Goal: Task Accomplishment & Management: Manage account settings

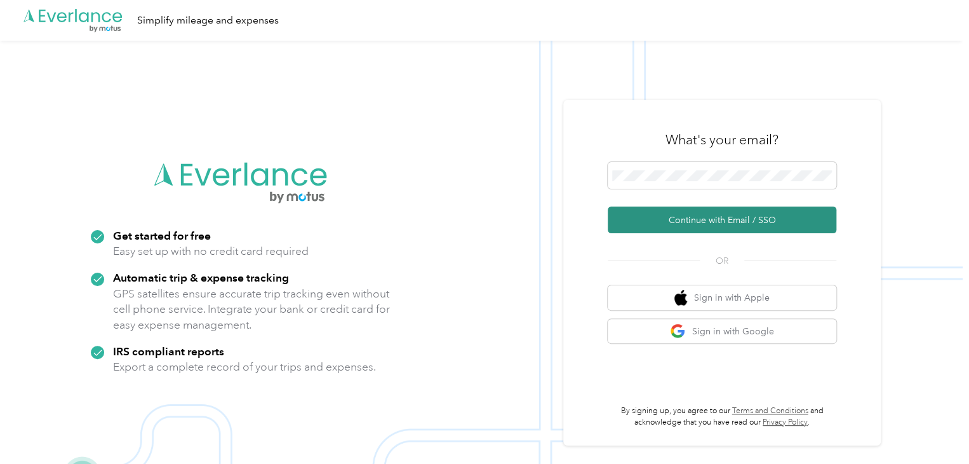
click at [680, 216] on button "Continue with Email / SSO" at bounding box center [722, 219] width 229 height 27
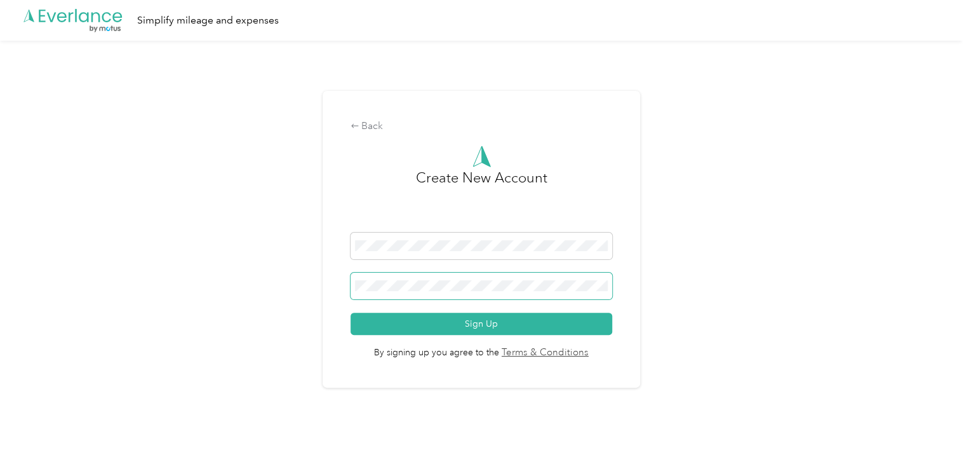
click at [404, 292] on span at bounding box center [482, 285] width 262 height 27
click at [351, 313] on button "Sign Up" at bounding box center [482, 324] width 262 height 22
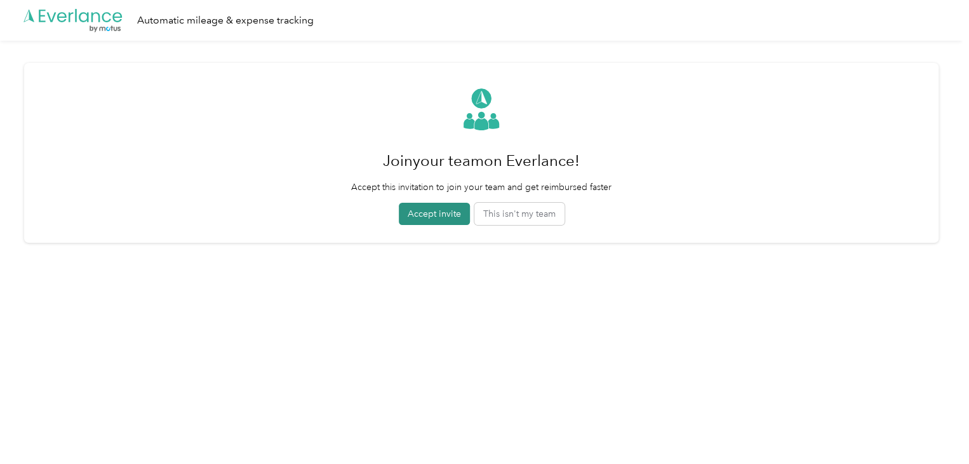
click at [438, 206] on button "Accept invite" at bounding box center [434, 214] width 71 height 22
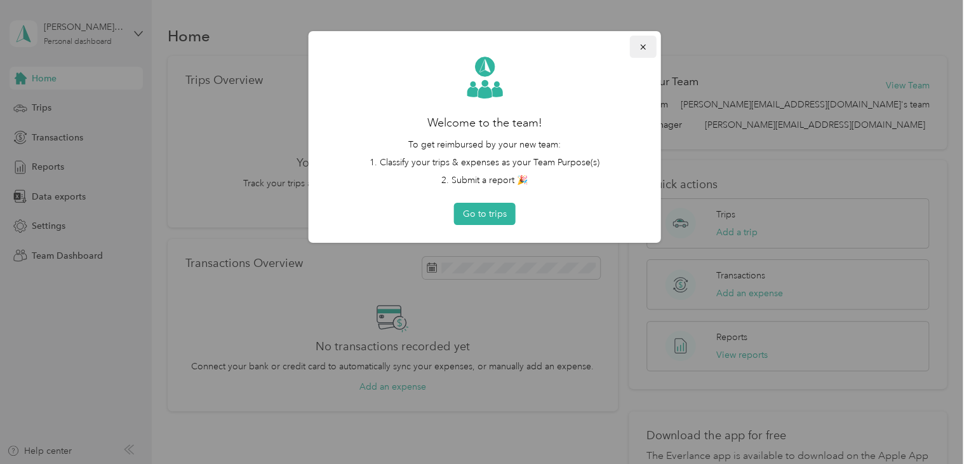
click at [649, 41] on button "button" at bounding box center [643, 47] width 27 height 22
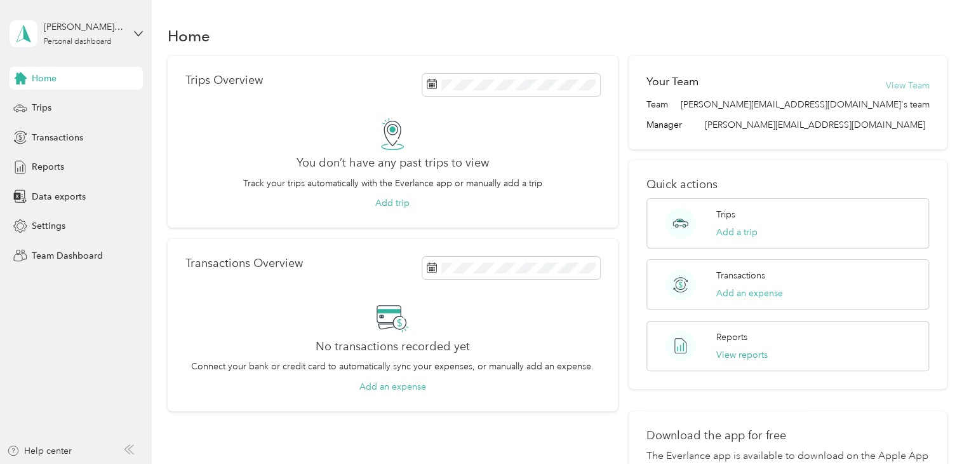
click at [919, 82] on button "View Team" at bounding box center [907, 85] width 44 height 13
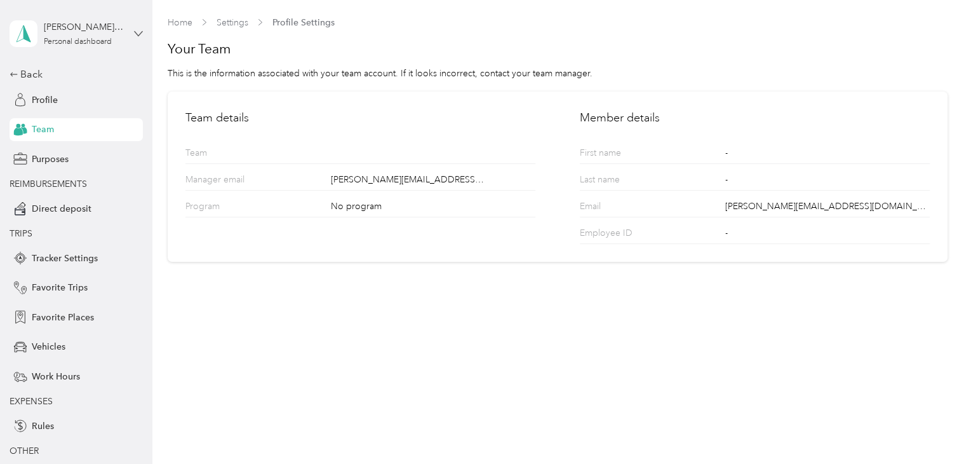
click at [135, 32] on icon at bounding box center [138, 33] width 9 height 9
click at [74, 109] on div "Team dashboard" at bounding box center [173, 104] width 321 height 22
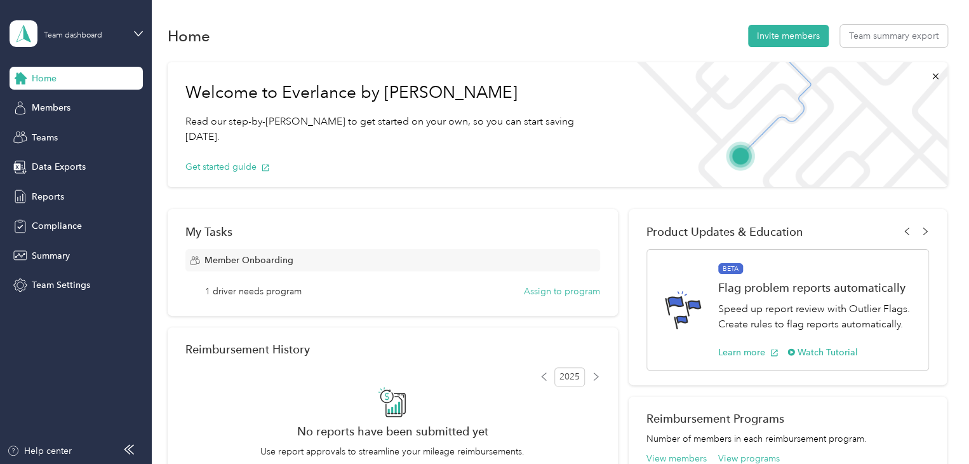
click at [132, 30] on div "Team dashboard" at bounding box center [76, 33] width 133 height 44
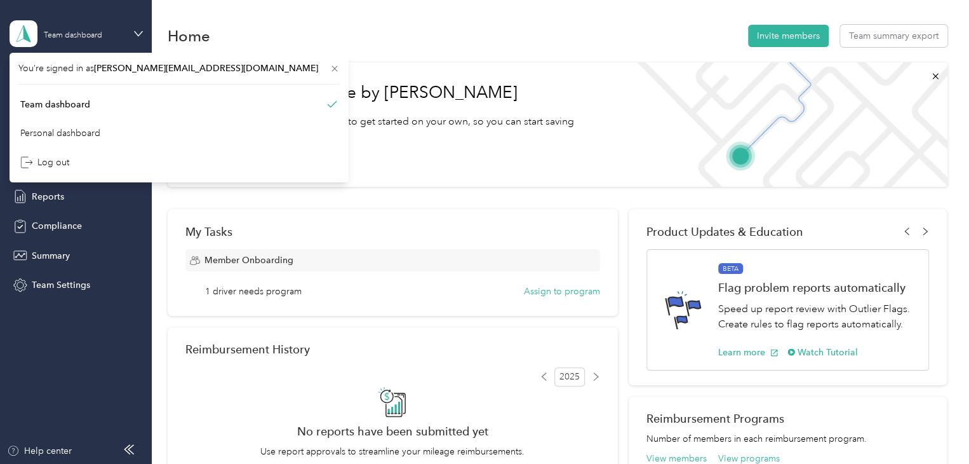
click at [131, 31] on div "Team dashboard" at bounding box center [76, 33] width 133 height 44
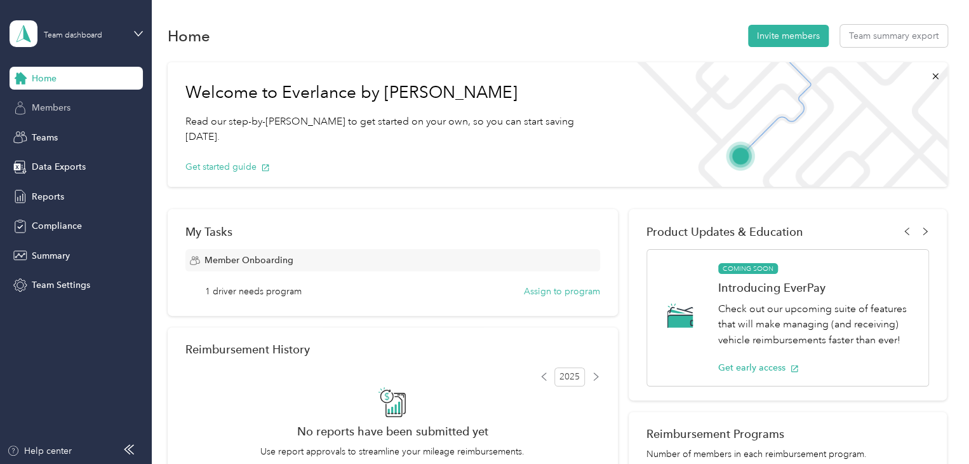
click at [76, 101] on div "Members" at bounding box center [76, 108] width 133 height 23
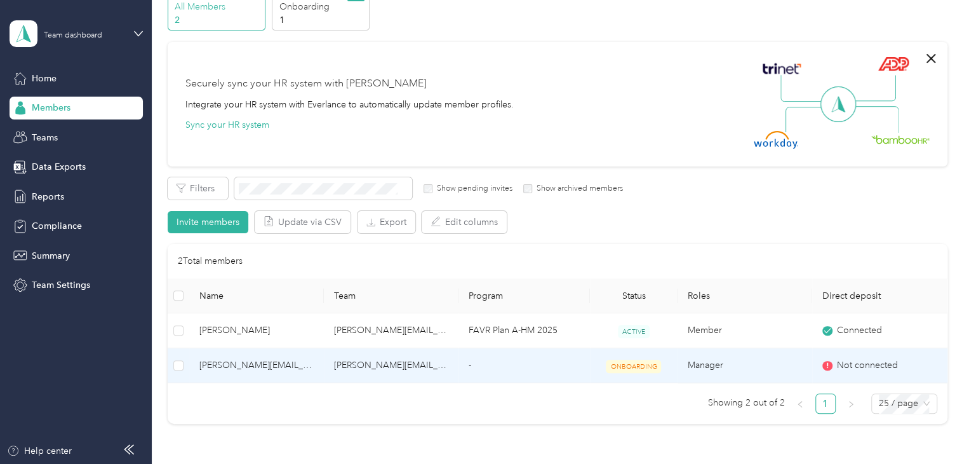
scroll to position [64, 0]
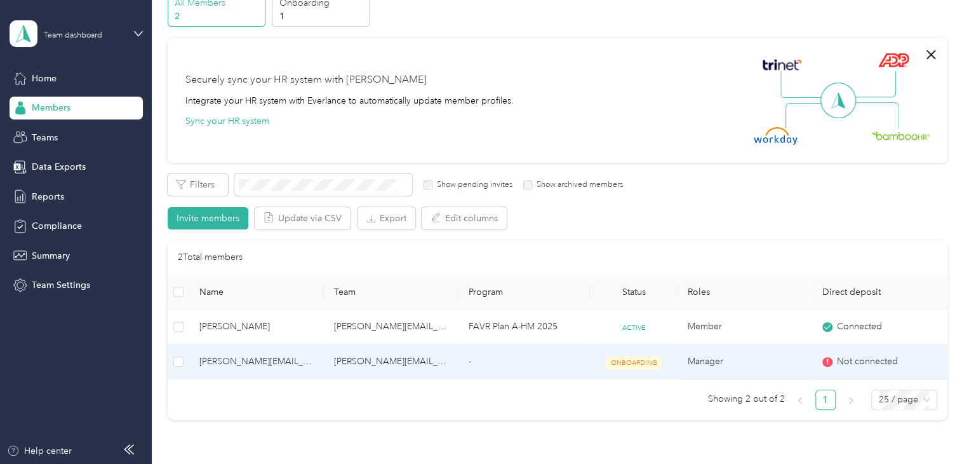
click at [826, 362] on icon at bounding box center [828, 362] width 8 height 8
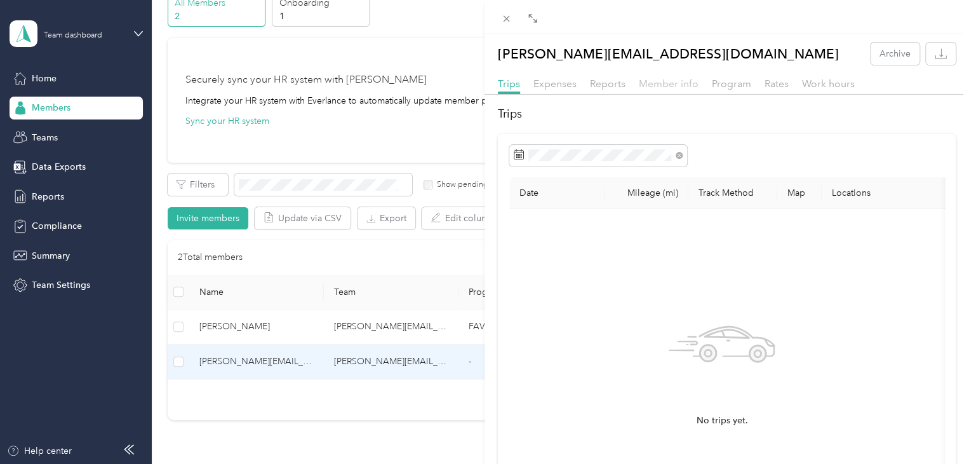
click at [668, 84] on span "Member info" at bounding box center [669, 83] width 60 height 12
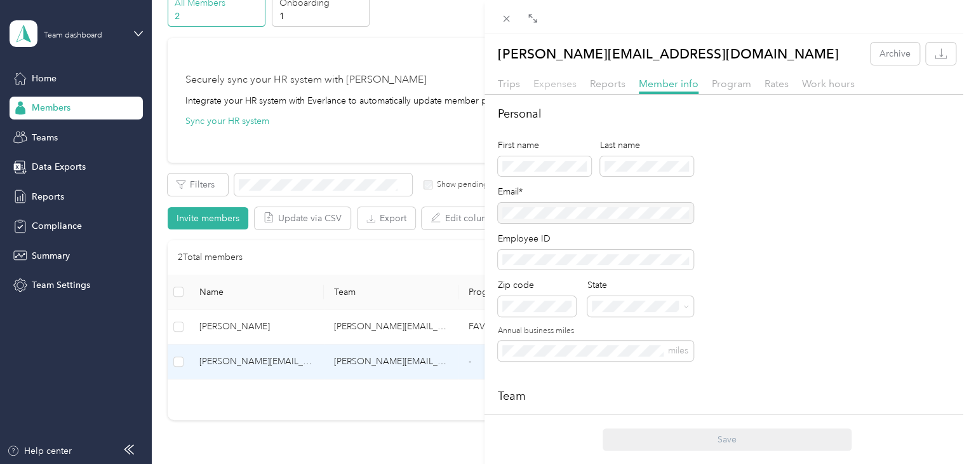
click at [570, 83] on span "Expenses" at bounding box center [555, 83] width 43 height 12
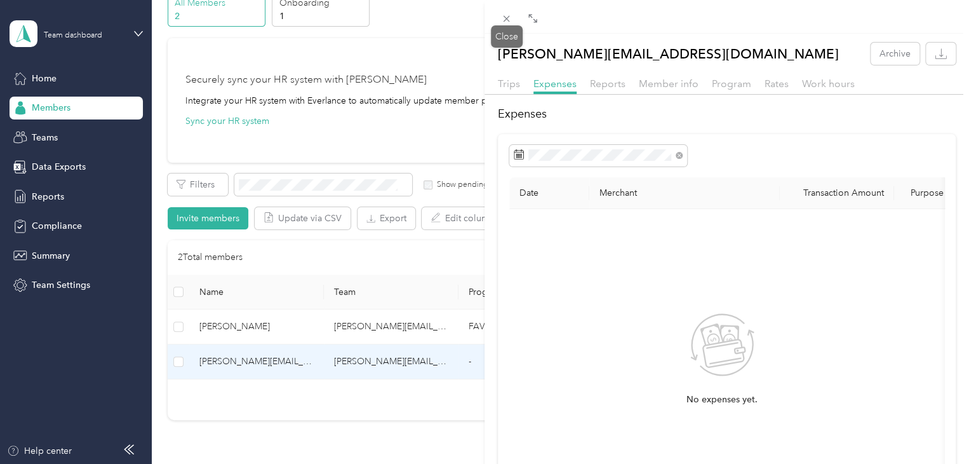
click at [507, 463] on div "Drag to resize Click to close [PERSON_NAME][EMAIL_ADDRESS][DOMAIN_NAME] Archive…" at bounding box center [481, 464] width 963 height 0
click at [505, 15] on icon at bounding box center [506, 18] width 11 height 11
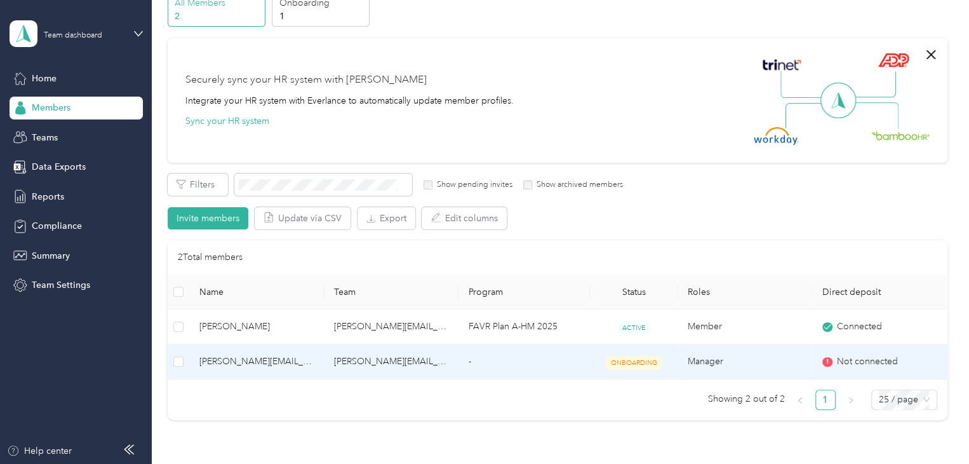
click at [824, 361] on icon at bounding box center [828, 362] width 8 height 8
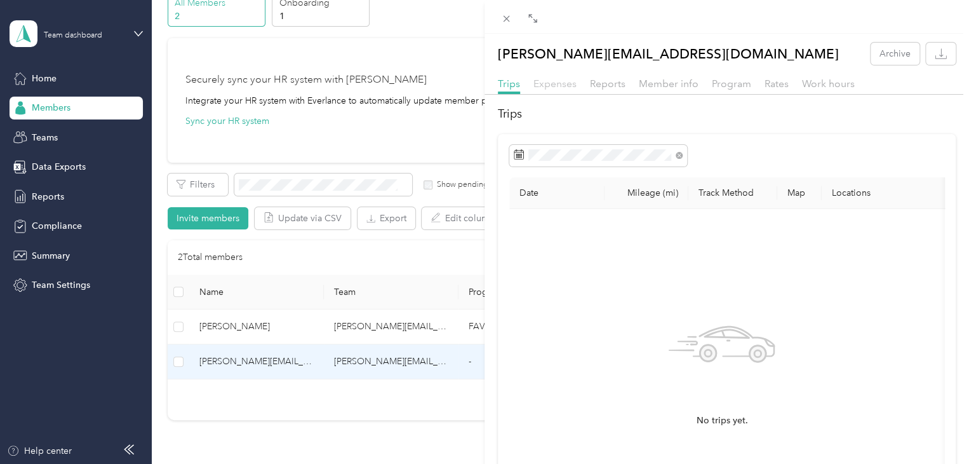
click at [567, 81] on span "Expenses" at bounding box center [555, 83] width 43 height 12
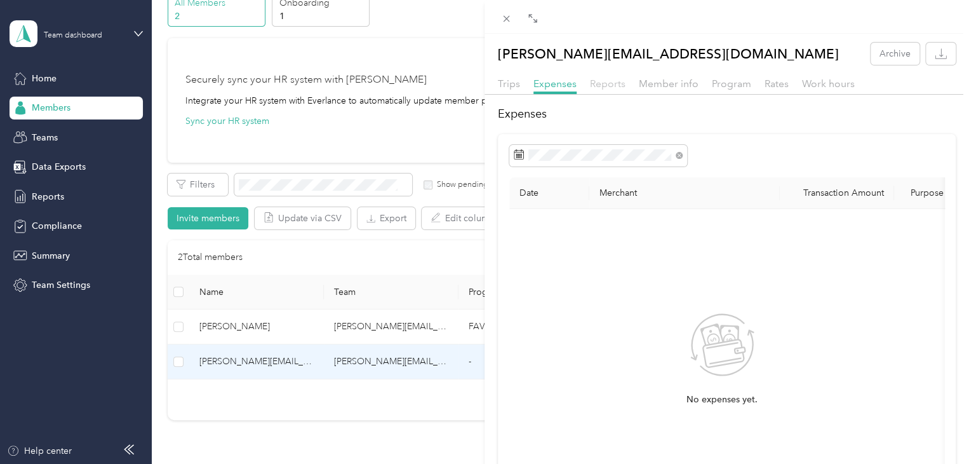
click at [605, 84] on span "Reports" at bounding box center [608, 83] width 36 height 12
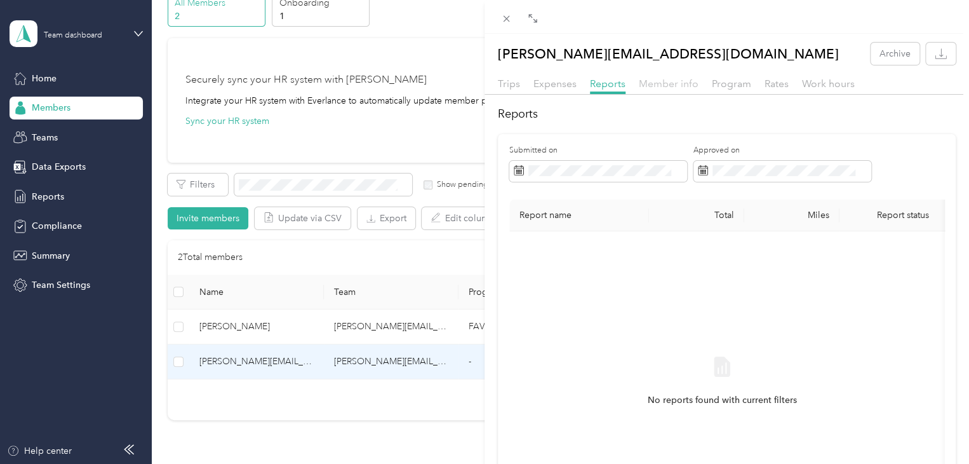
click at [650, 84] on span "Member info" at bounding box center [669, 83] width 60 height 12
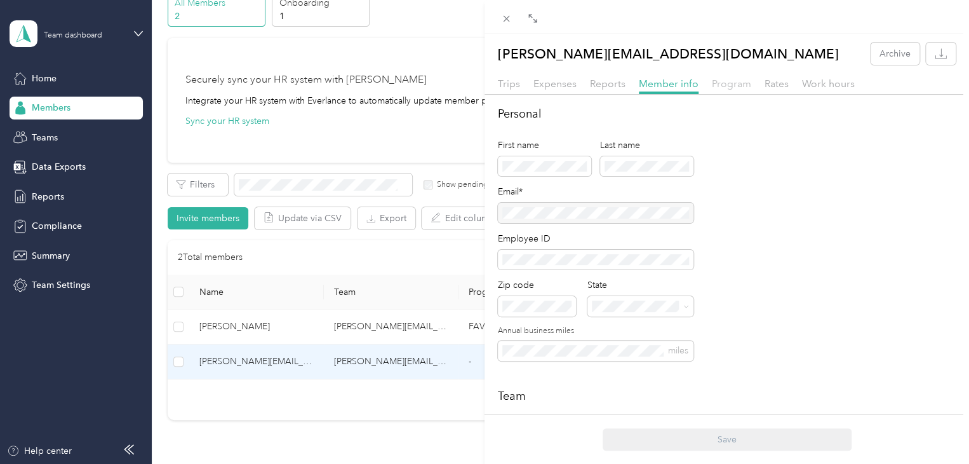
click at [732, 84] on span "Program" at bounding box center [731, 83] width 39 height 12
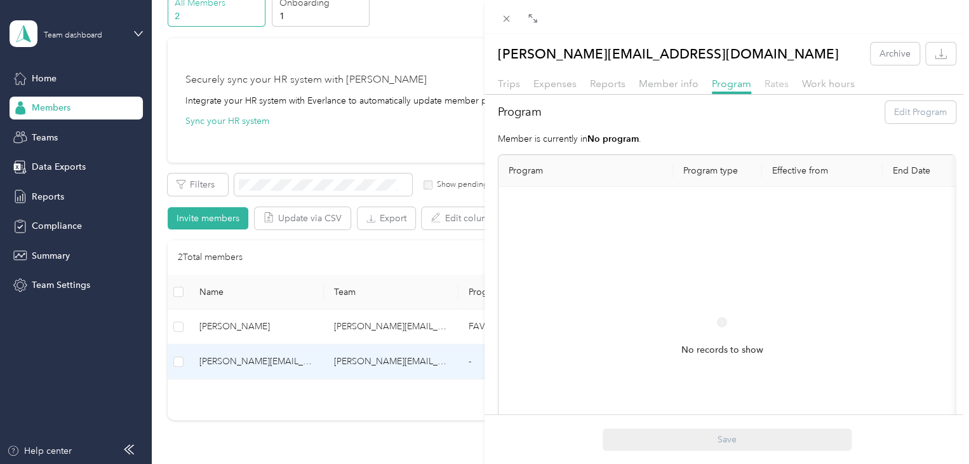
click at [772, 88] on span "Rates" at bounding box center [777, 83] width 24 height 12
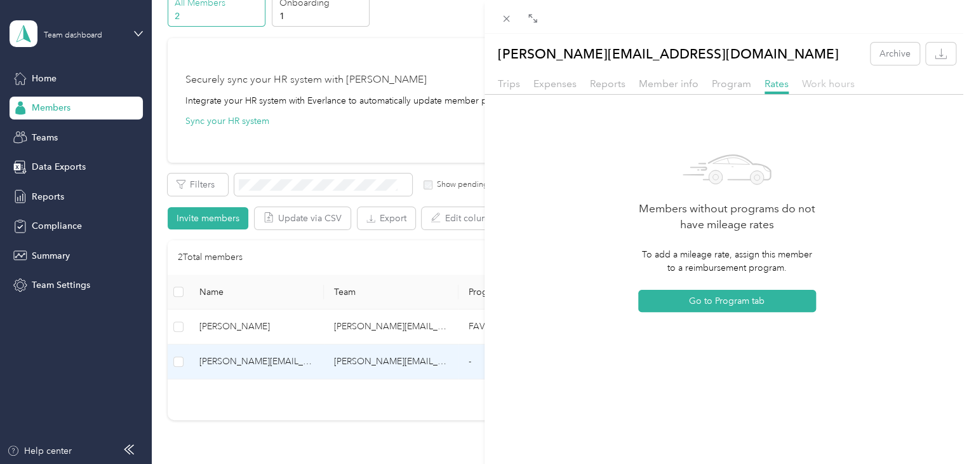
click at [802, 84] on span "Work hours" at bounding box center [828, 83] width 53 height 12
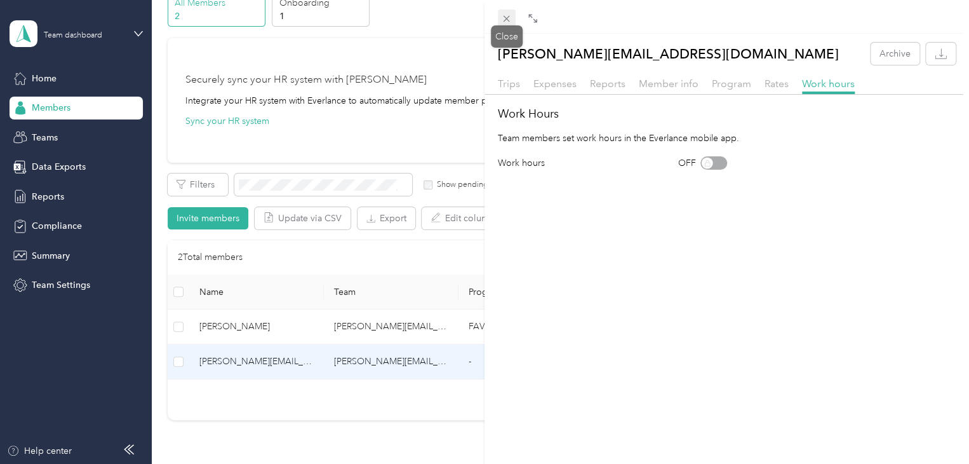
click at [509, 22] on icon at bounding box center [507, 19] width 6 height 6
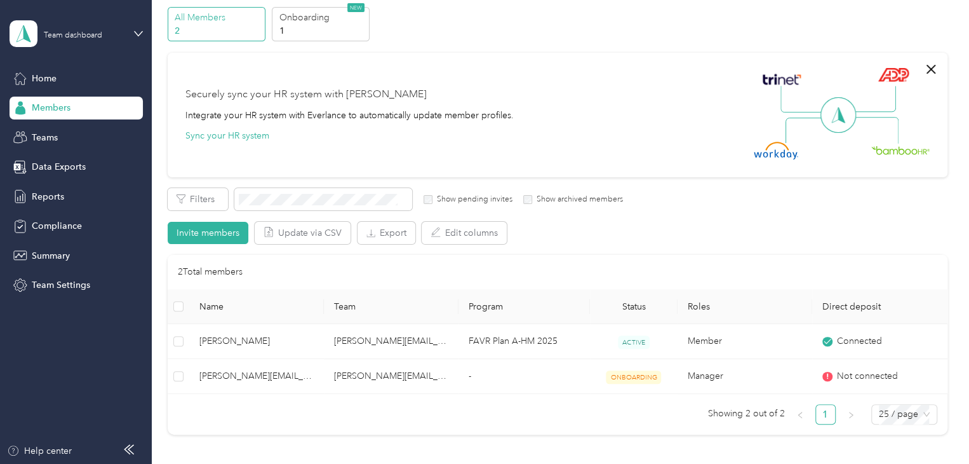
scroll to position [64, 0]
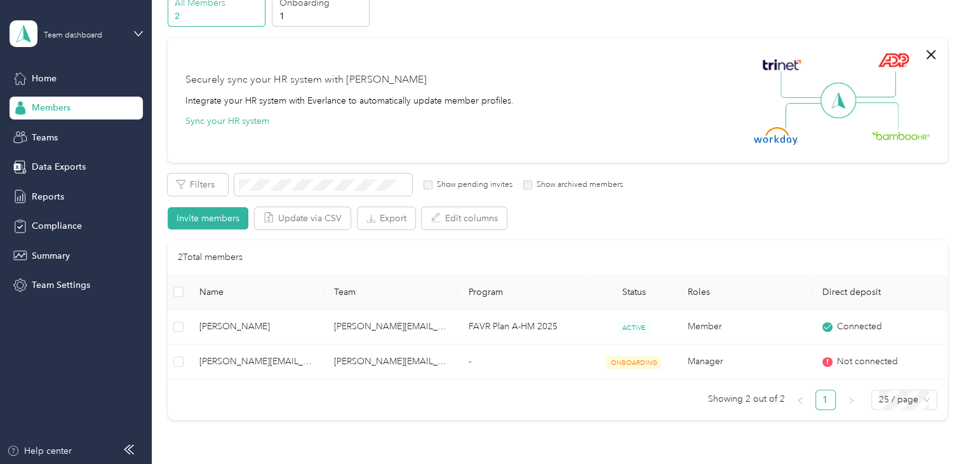
click at [676, 41] on div "Securely sync your HR system with Everlance Integrate your HR system with Everl…" at bounding box center [558, 100] width 780 height 124
click at [52, 76] on span "Home" at bounding box center [44, 78] width 25 height 13
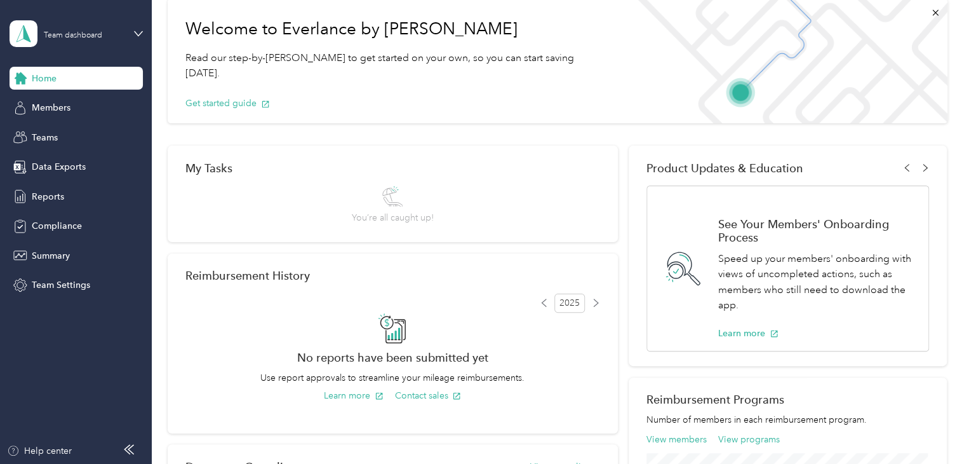
drag, startPoint x: 122, startPoint y: 29, endPoint x: 98, endPoint y: 39, distance: 26.4
click at [120, 30] on div "Team dashboard" at bounding box center [83, 33] width 79 height 12
click at [64, 103] on div "Team dashboard" at bounding box center [55, 97] width 70 height 13
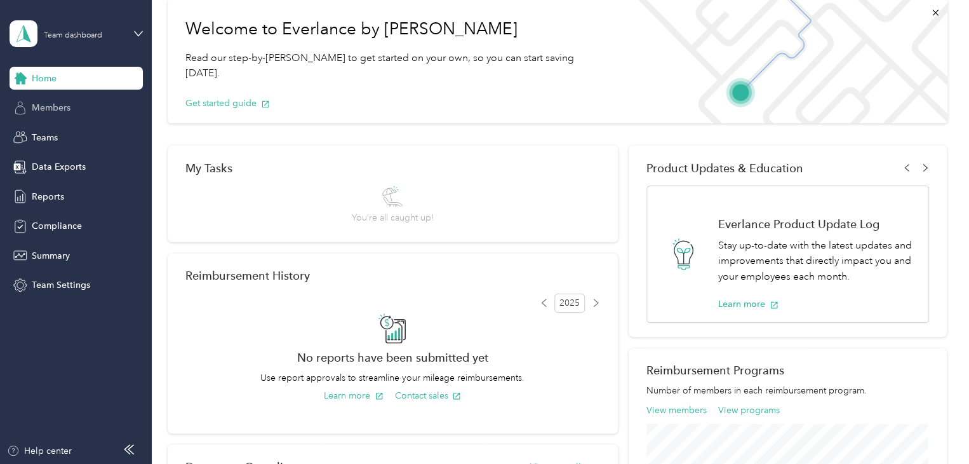
click at [61, 105] on span "Members" at bounding box center [51, 107] width 39 height 13
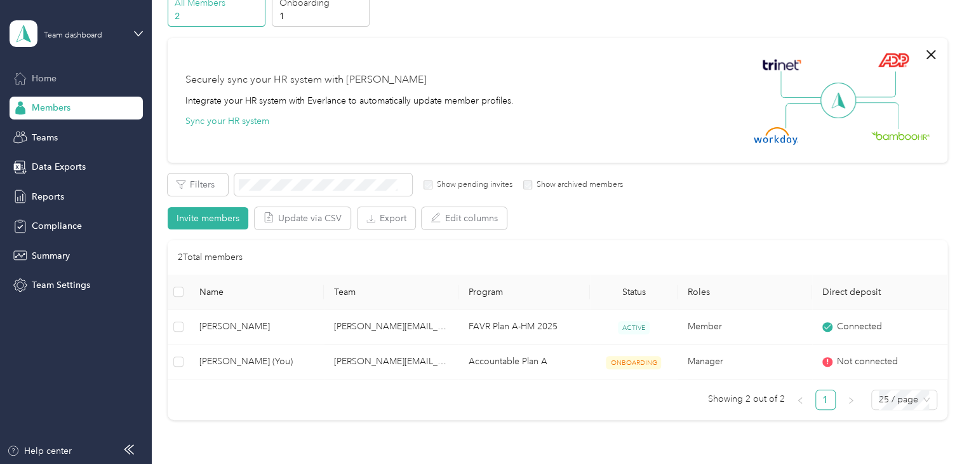
click at [53, 76] on span "Home" at bounding box center [44, 78] width 25 height 13
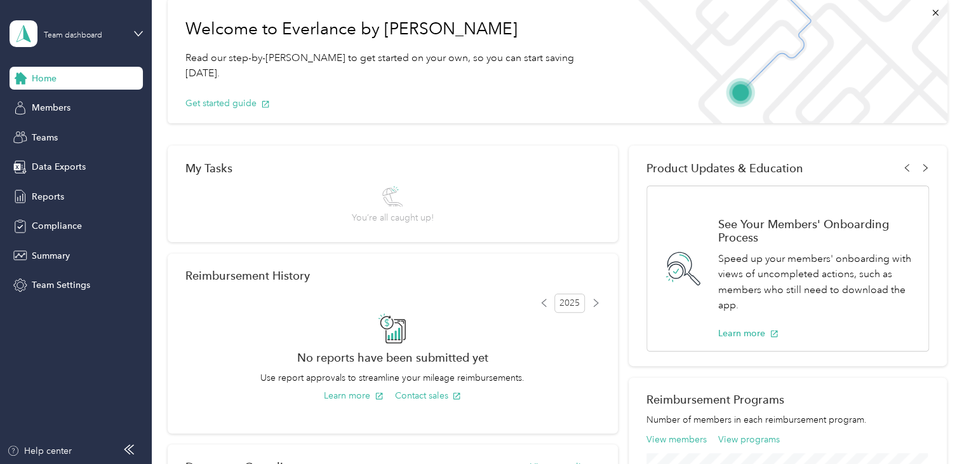
click at [124, 32] on div "Team dashboard" at bounding box center [76, 33] width 133 height 44
click at [55, 168] on div "You’re signed in as [PERSON_NAME][EMAIL_ADDRESS][DOMAIN_NAME] Team dashboard Pe…" at bounding box center [179, 118] width 339 height 130
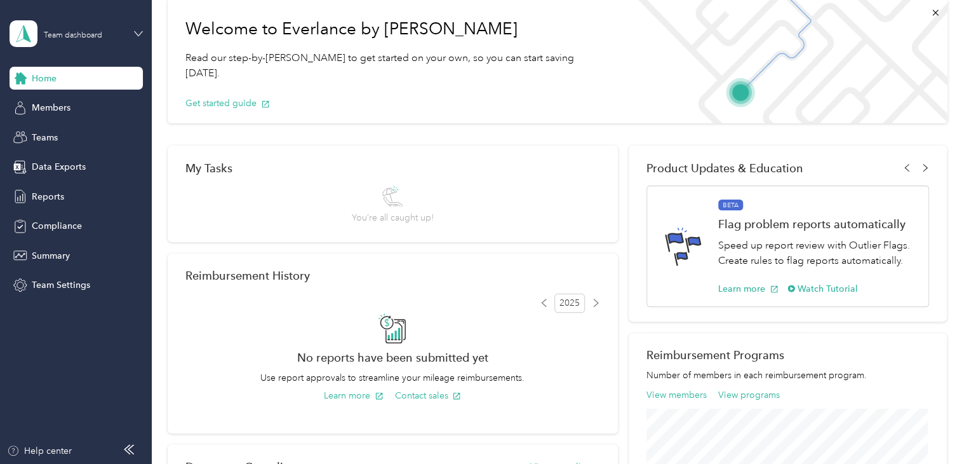
click at [137, 37] on icon at bounding box center [138, 33] width 9 height 9
click at [34, 159] on div "Log out" at bounding box center [44, 160] width 49 height 13
